Goal: Consume media (video, audio): Consume media (video, audio)

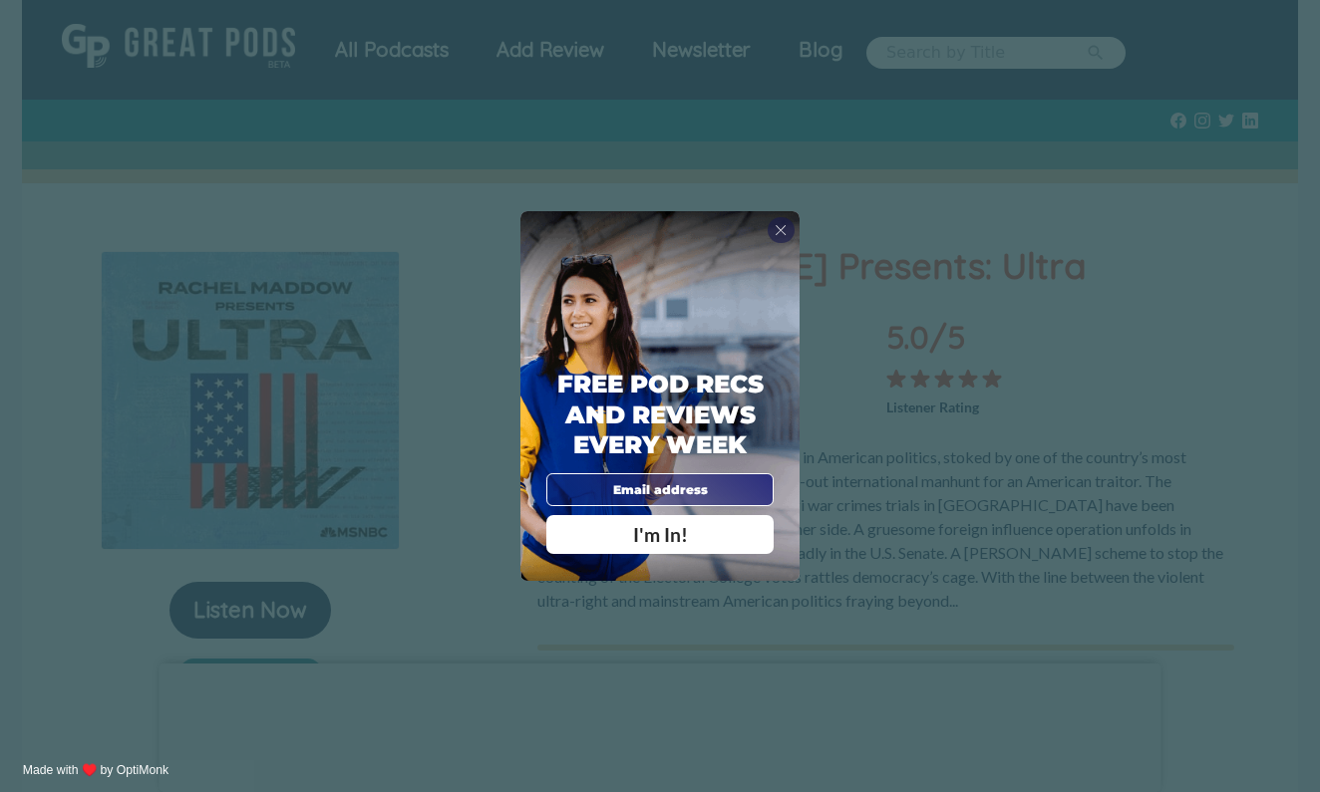
click at [630, 483] on input "email" at bounding box center [659, 489] width 227 height 33
type input "[EMAIL_ADDRESS][DOMAIN_NAME]"
click at [672, 535] on span "I'm In!" at bounding box center [660, 534] width 55 height 23
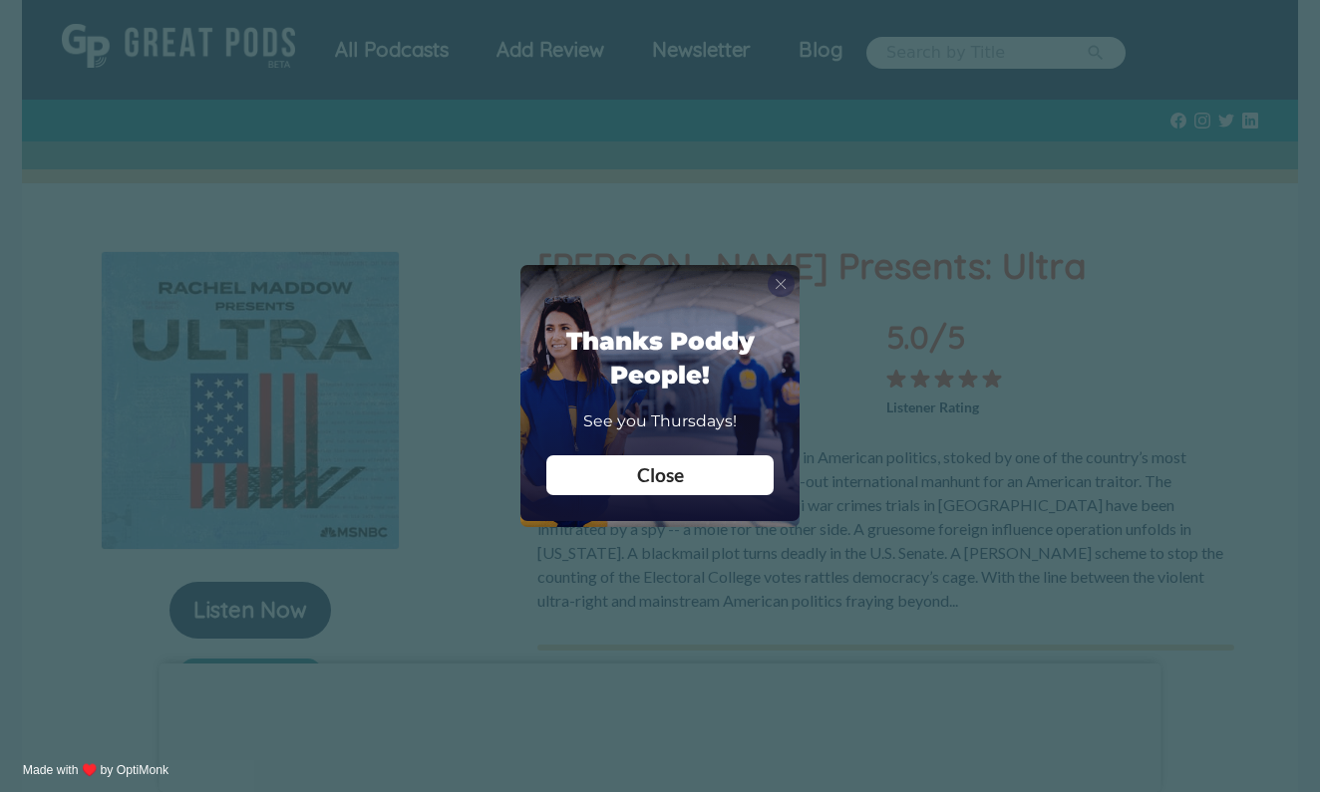
click at [782, 276] on span "X" at bounding box center [780, 284] width 12 height 18
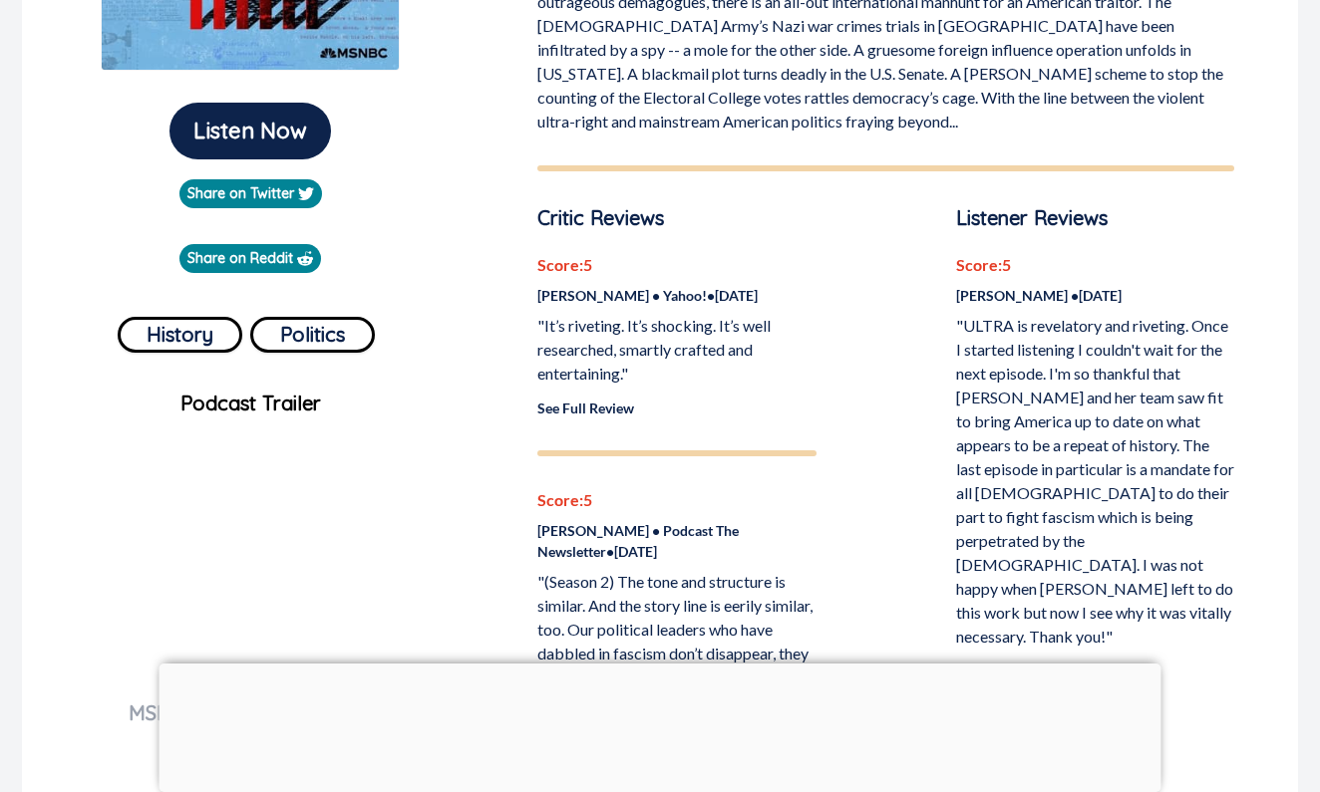
scroll to position [484, 0]
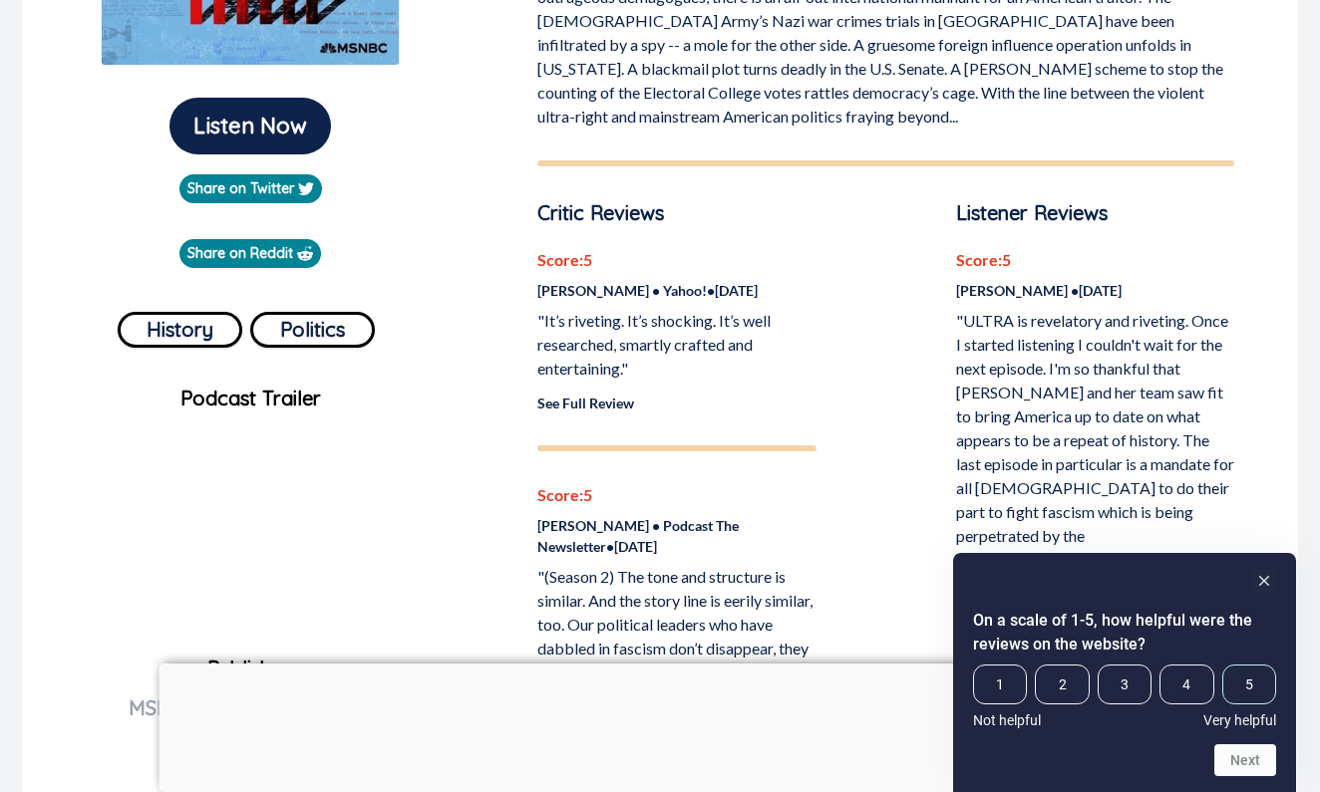
click at [1249, 687] on span "5" at bounding box center [1249, 685] width 54 height 40
click at [1222, 665] on input "5" at bounding box center [1222, 665] width 0 height 0
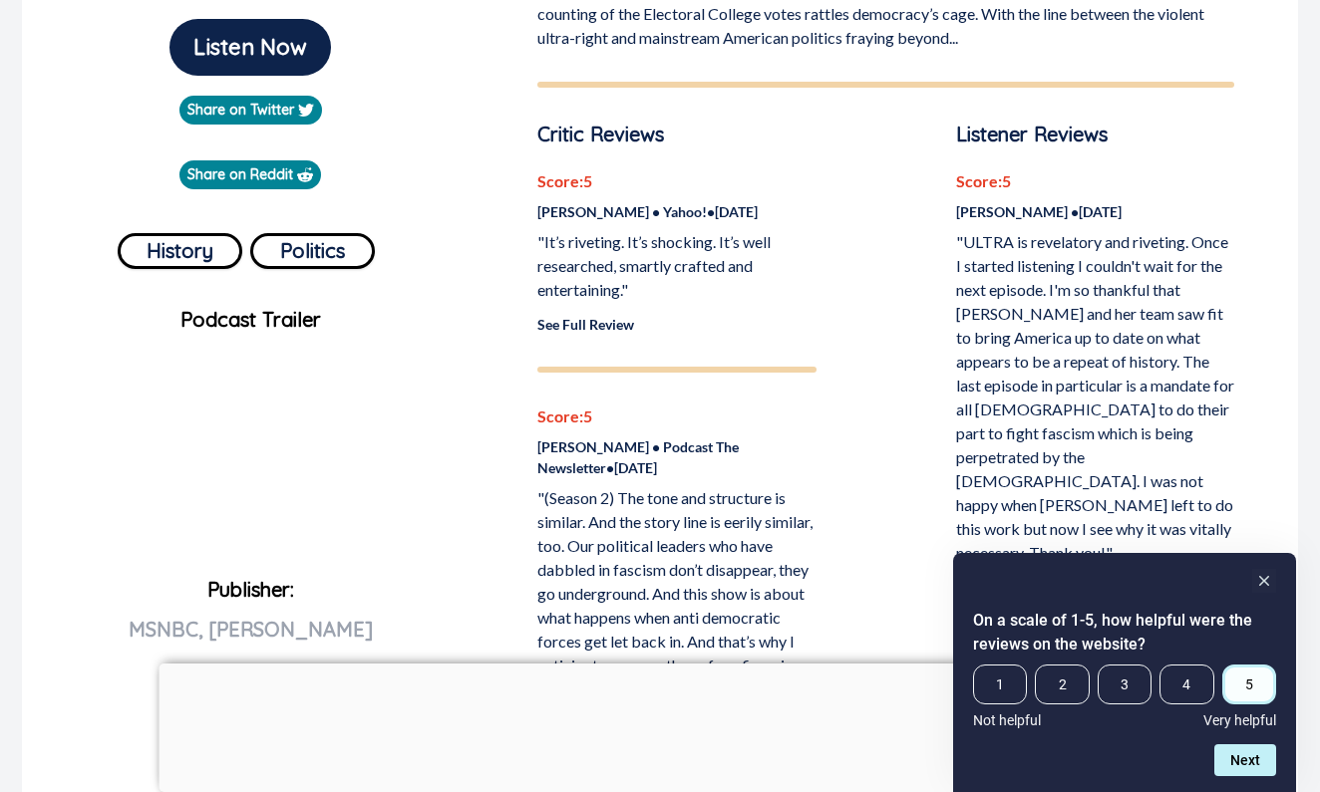
scroll to position [609, 0]
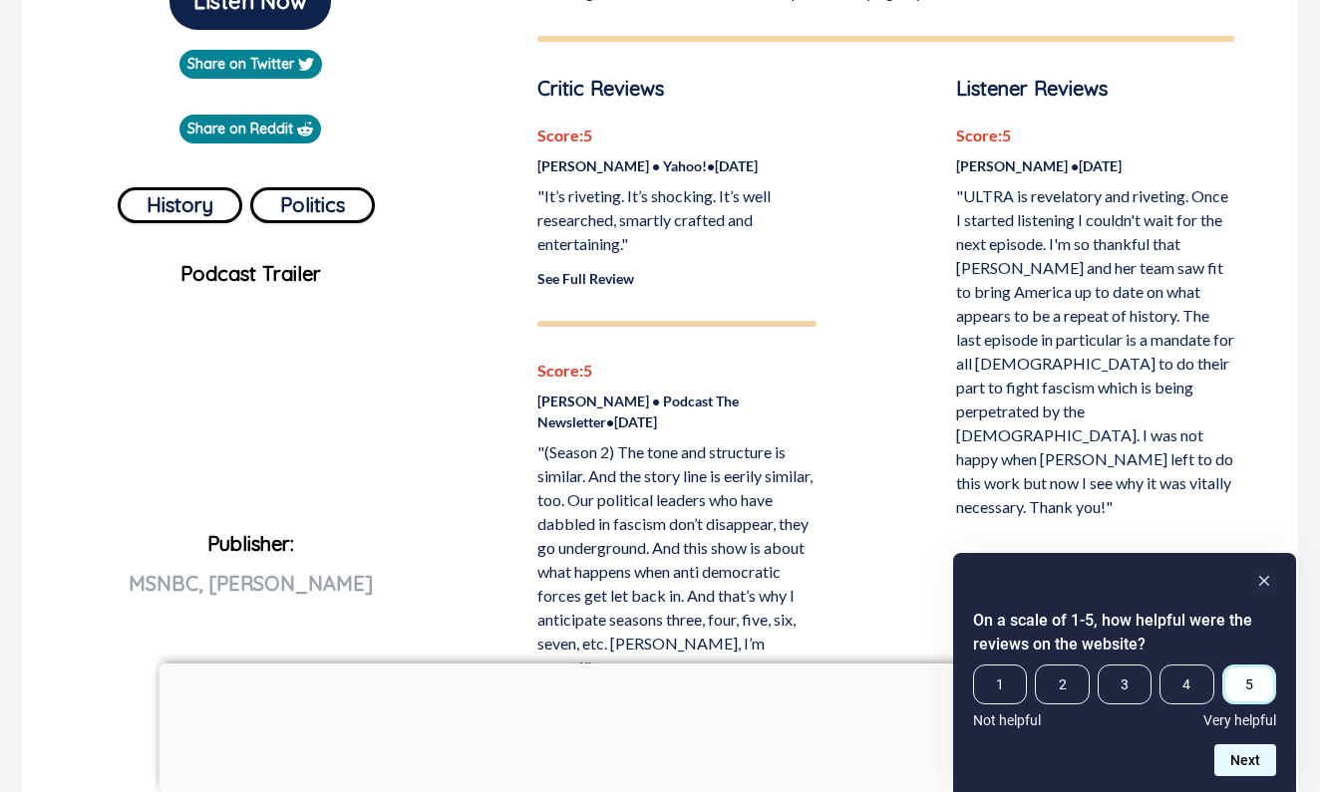
click at [1247, 766] on button "Next" at bounding box center [1245, 761] width 62 height 32
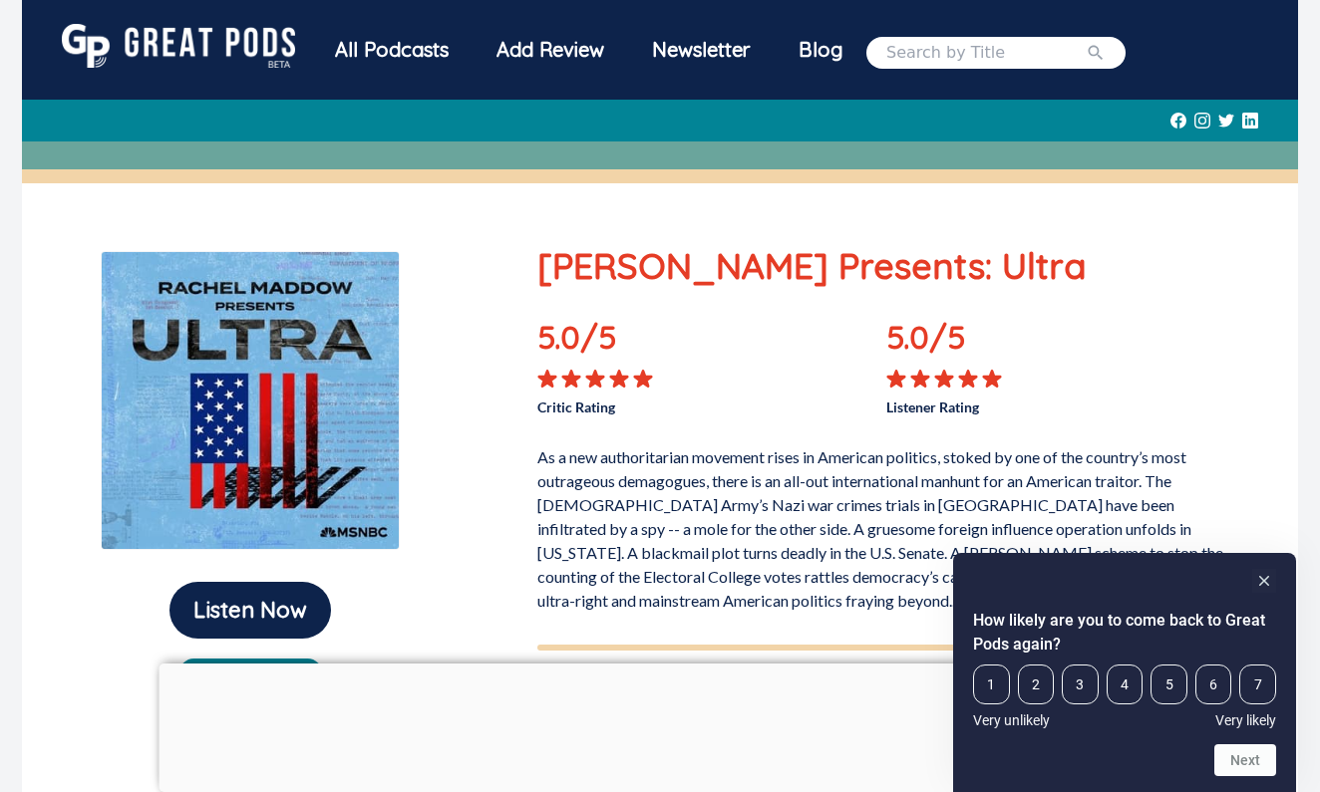
scroll to position [0, 0]
click at [1267, 585] on icon "Hide survey" at bounding box center [1264, 581] width 10 height 10
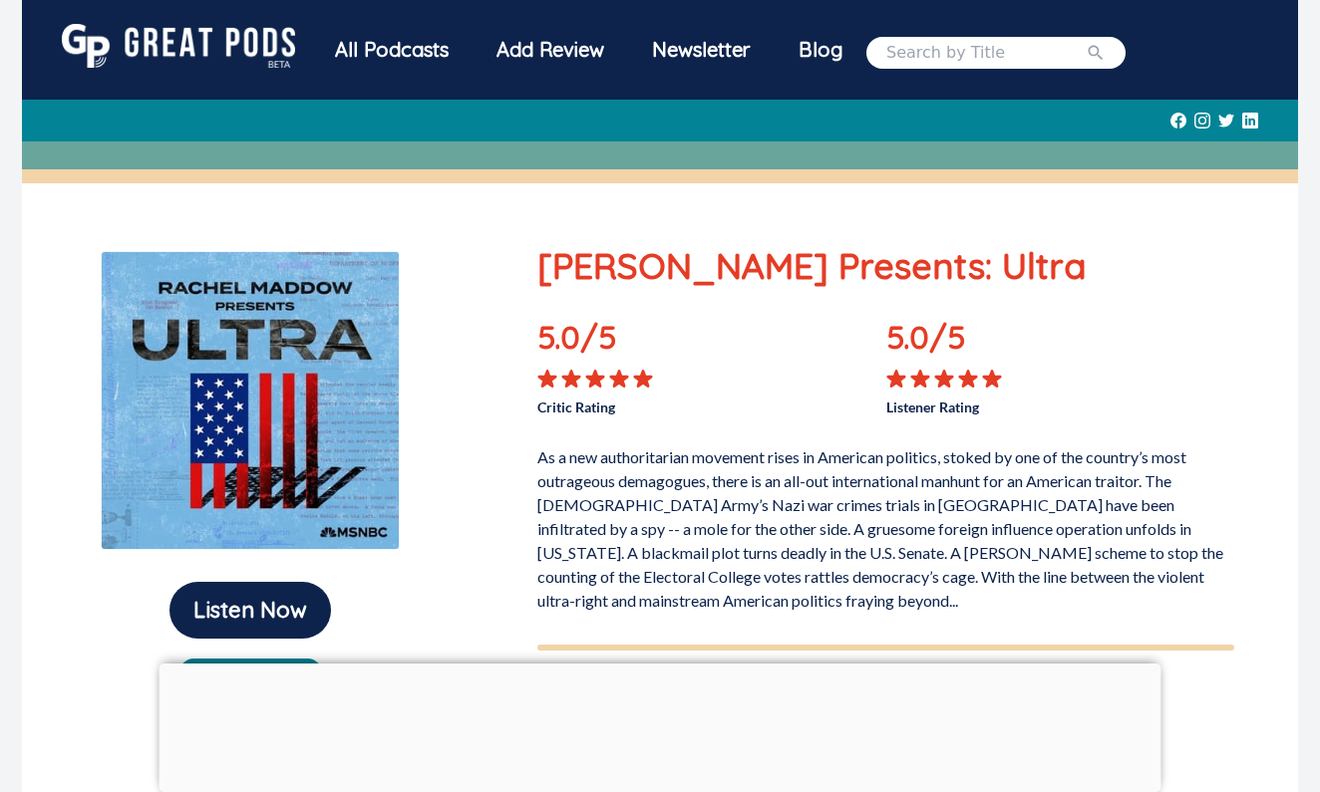
scroll to position [40, 0]
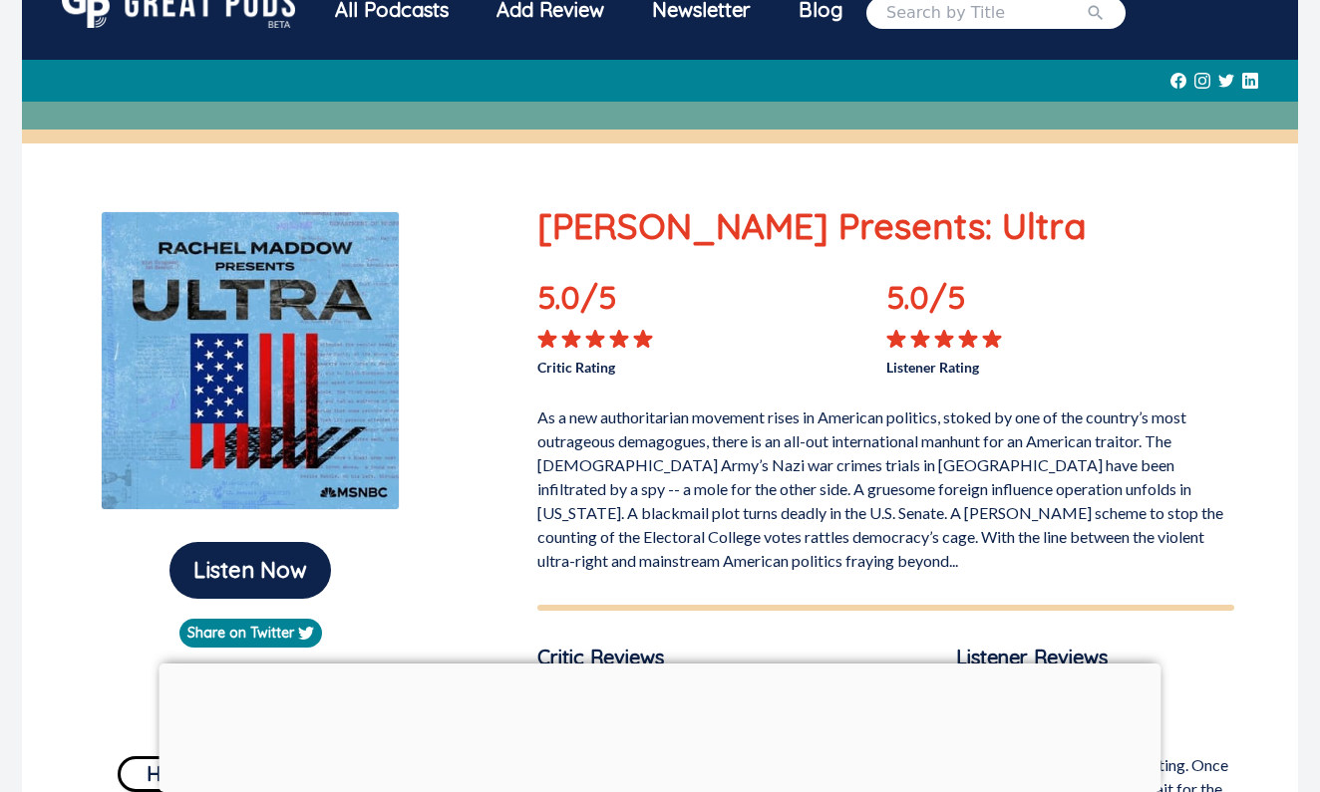
click at [266, 570] on button "Listen Now" at bounding box center [249, 570] width 161 height 57
